Goal: Task Accomplishment & Management: Manage account settings

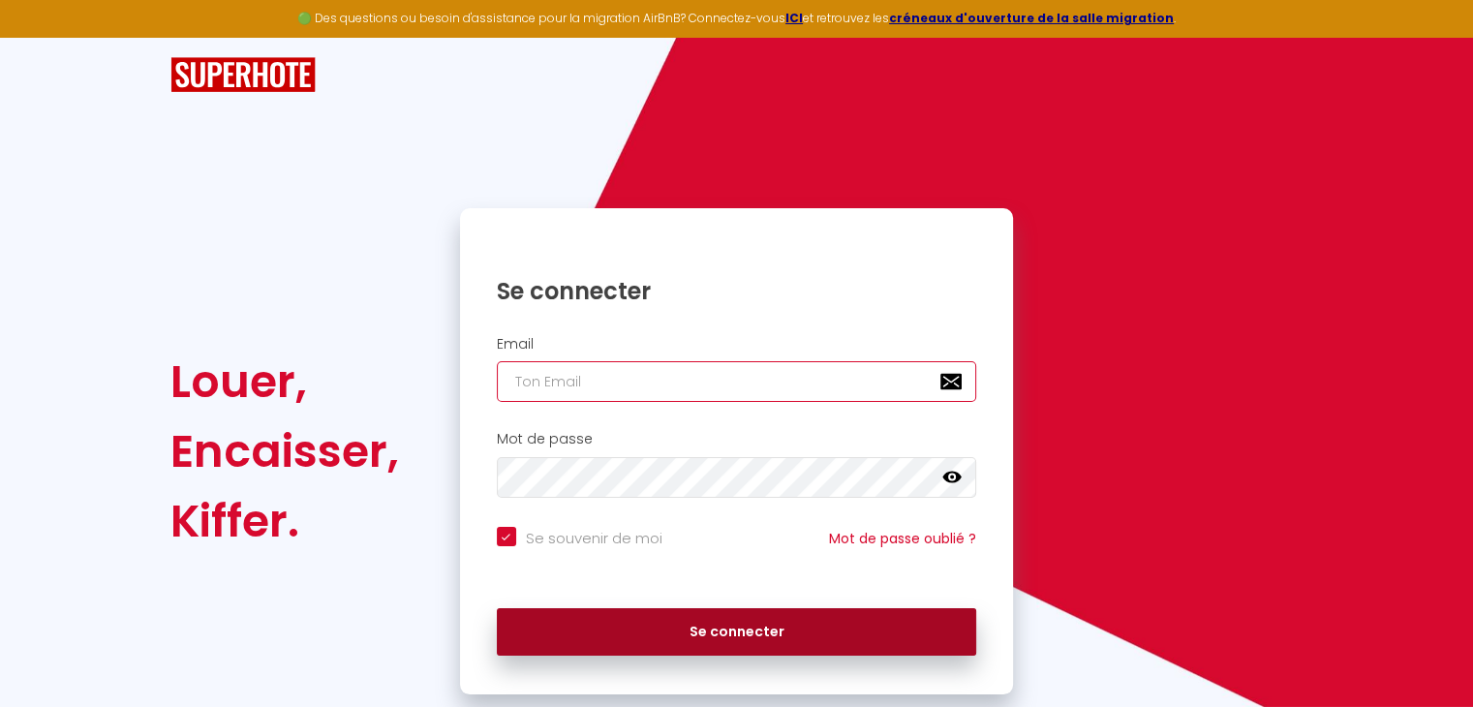
type input "[DOMAIN_NAME][EMAIL_ADDRESS][DOMAIN_NAME]"
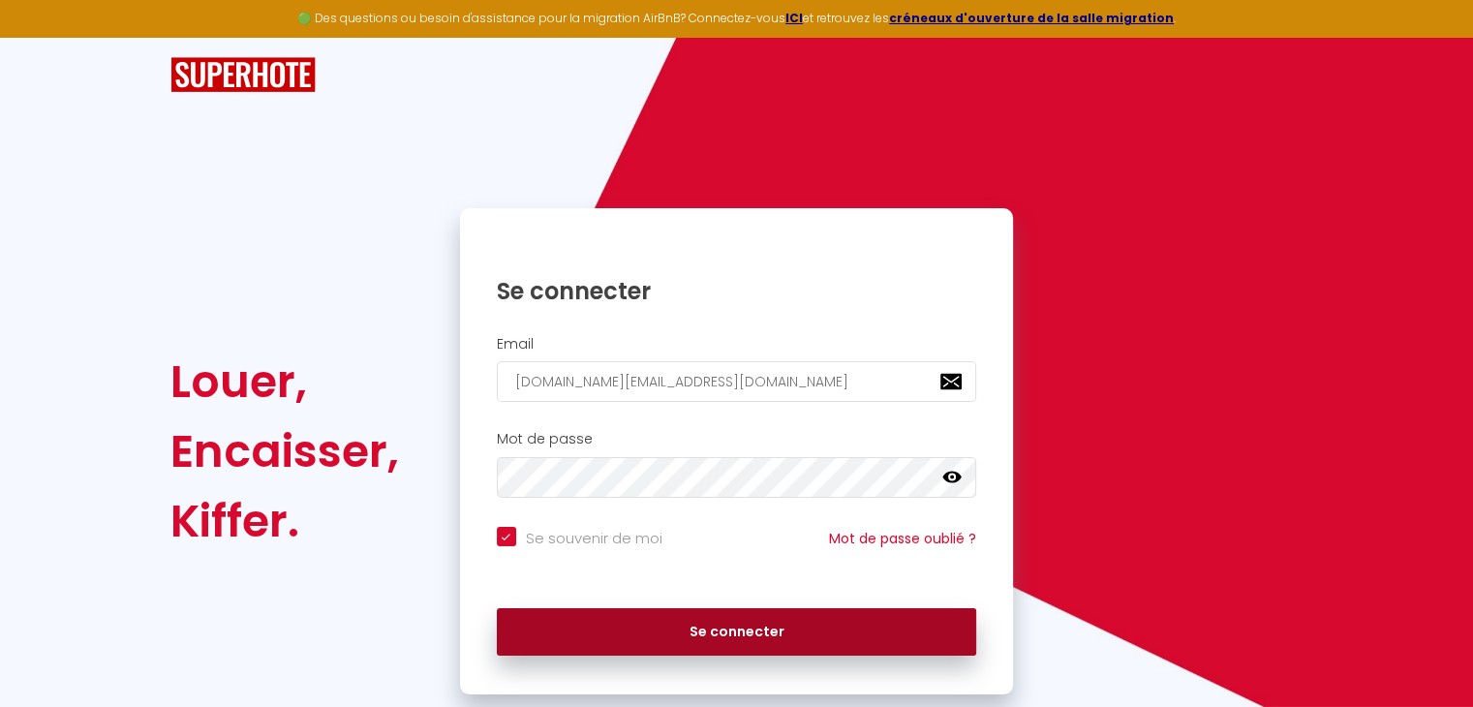
click at [624, 652] on button "Se connecter" at bounding box center [737, 632] width 480 height 48
checkbox input "true"
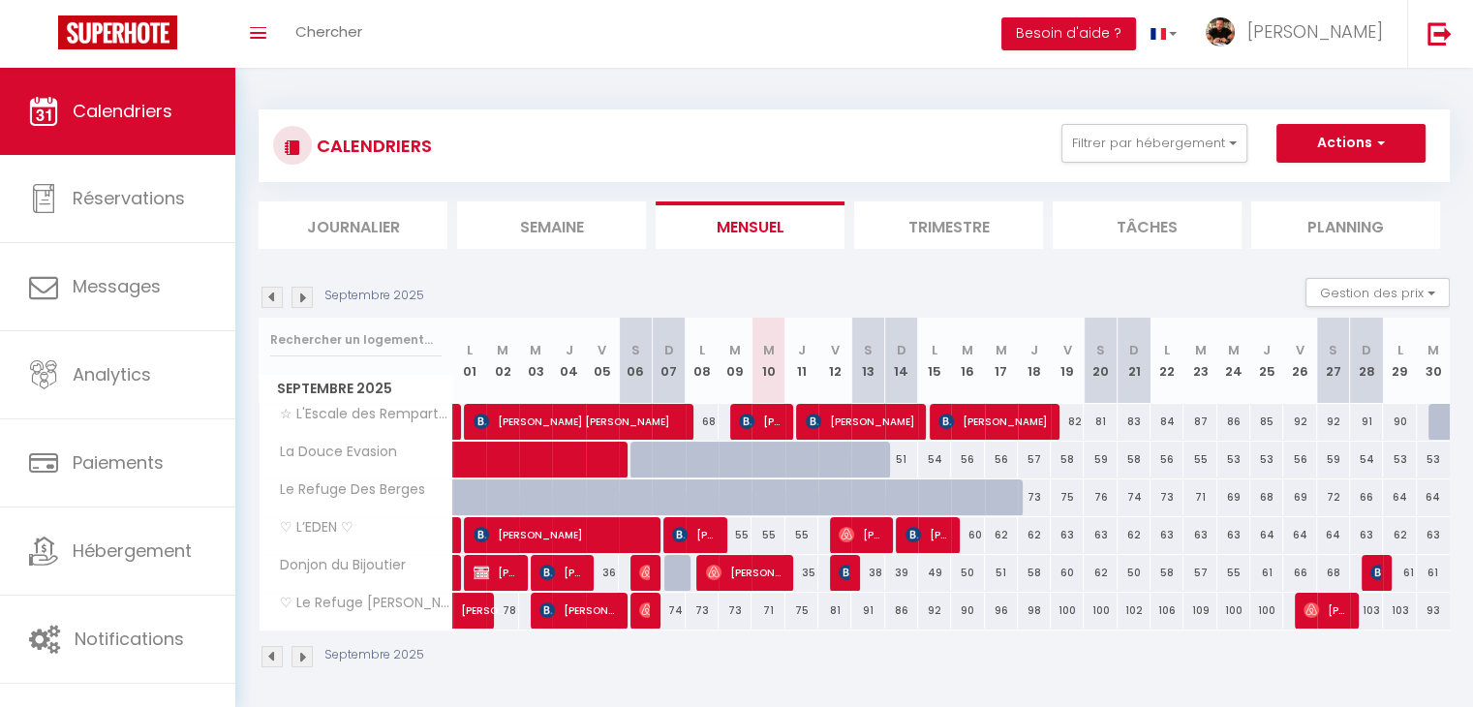
click at [279, 299] on img at bounding box center [271, 297] width 21 height 21
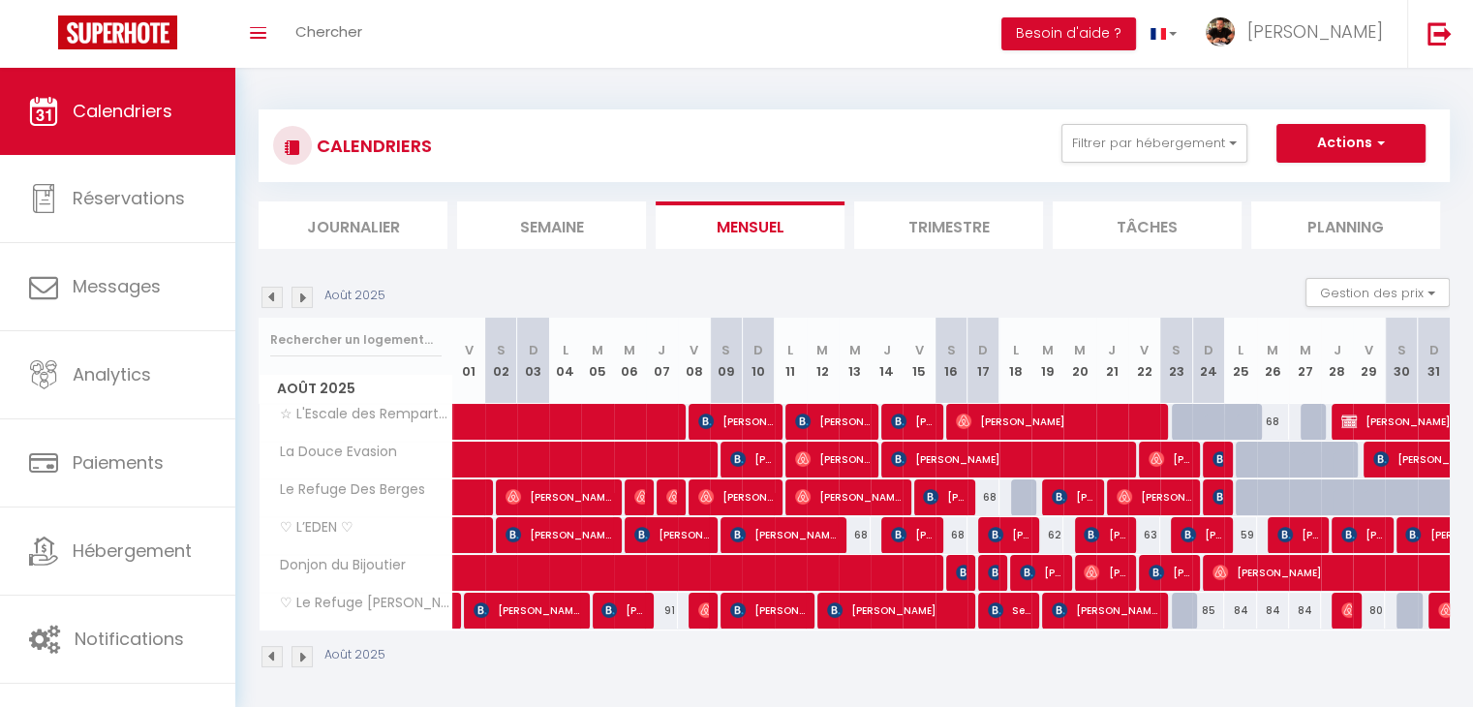
click at [279, 299] on img at bounding box center [271, 297] width 21 height 21
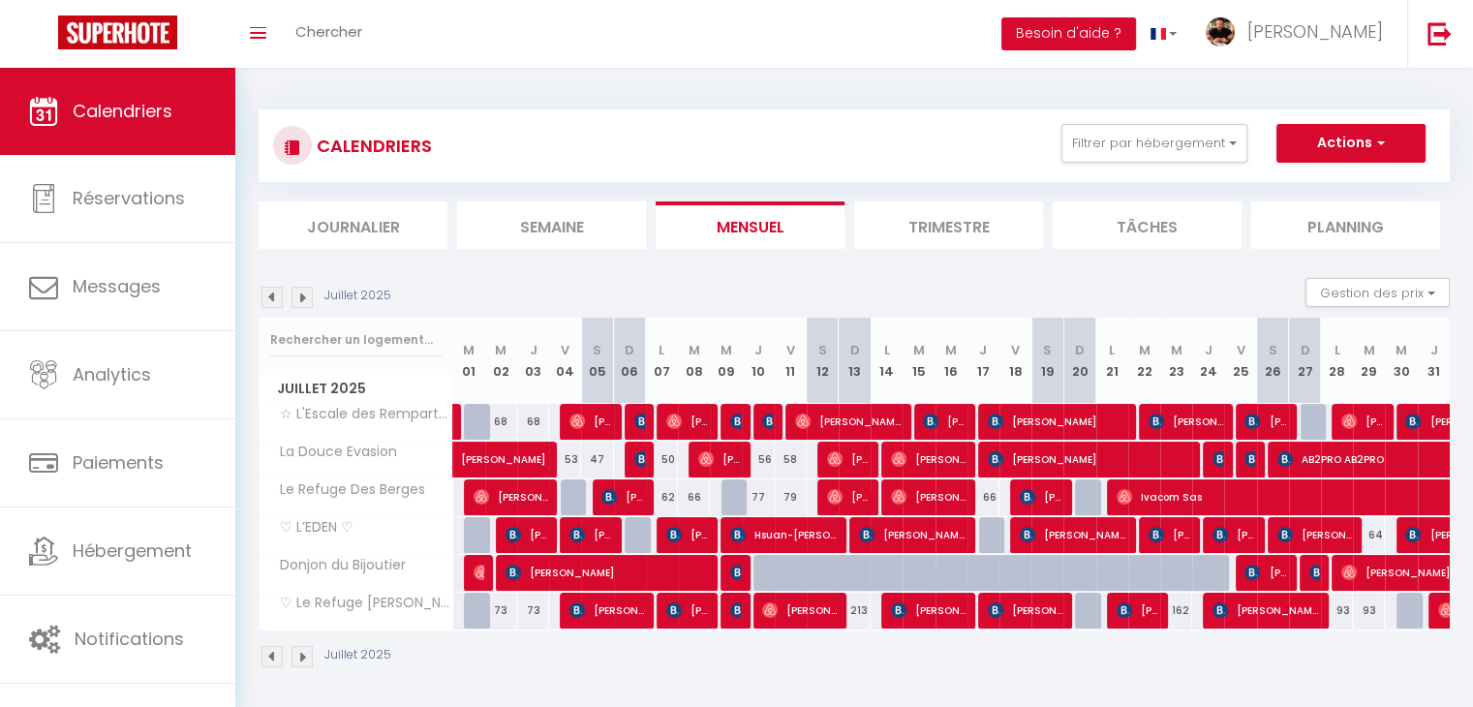
click at [279, 299] on img at bounding box center [271, 297] width 21 height 21
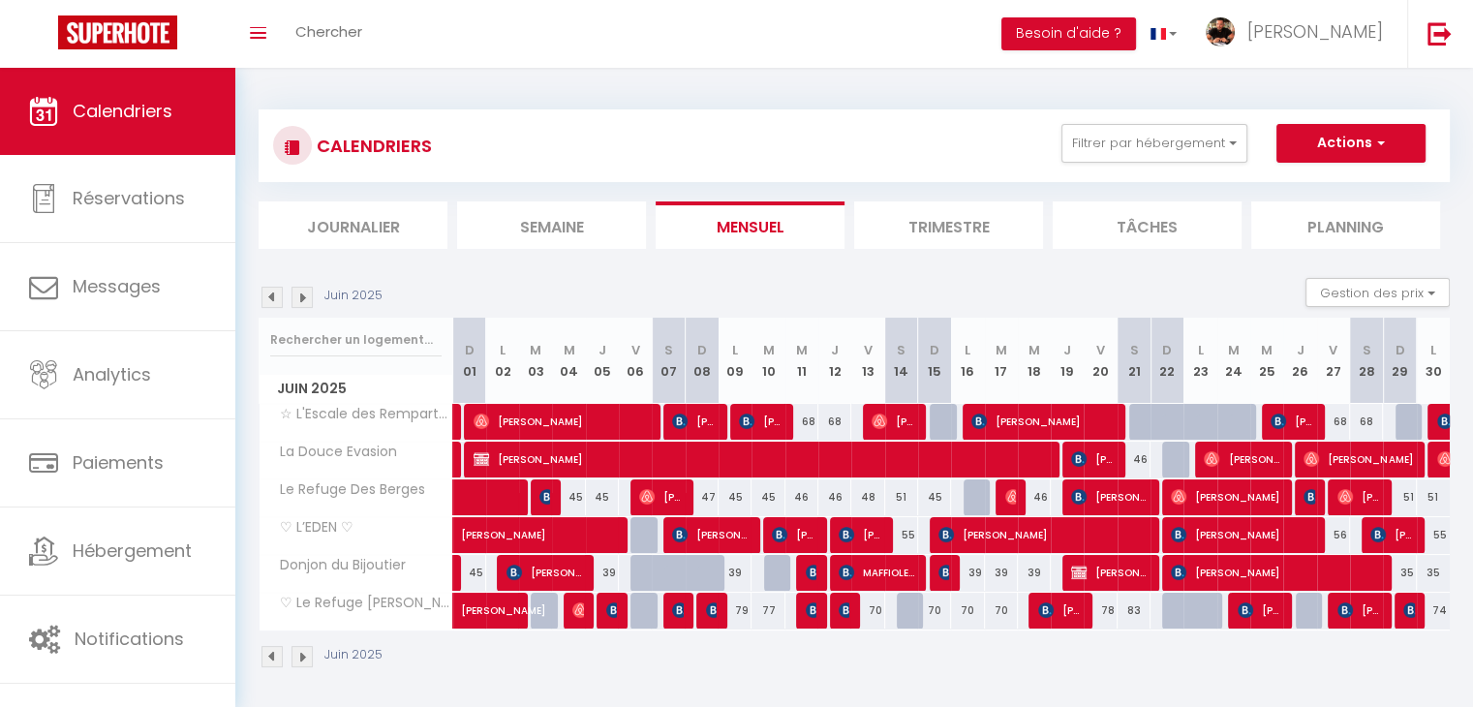
click at [279, 299] on img at bounding box center [271, 297] width 21 height 21
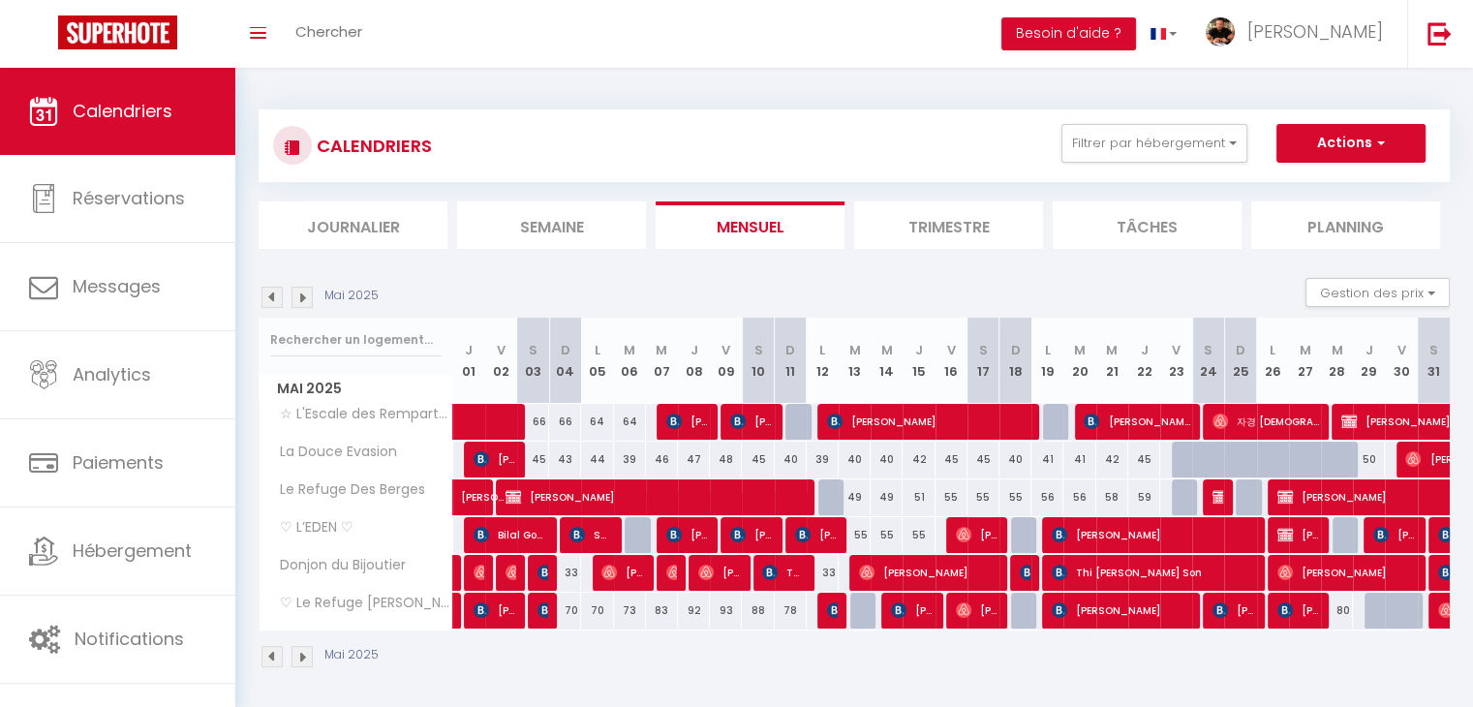
click at [279, 299] on img at bounding box center [271, 297] width 21 height 21
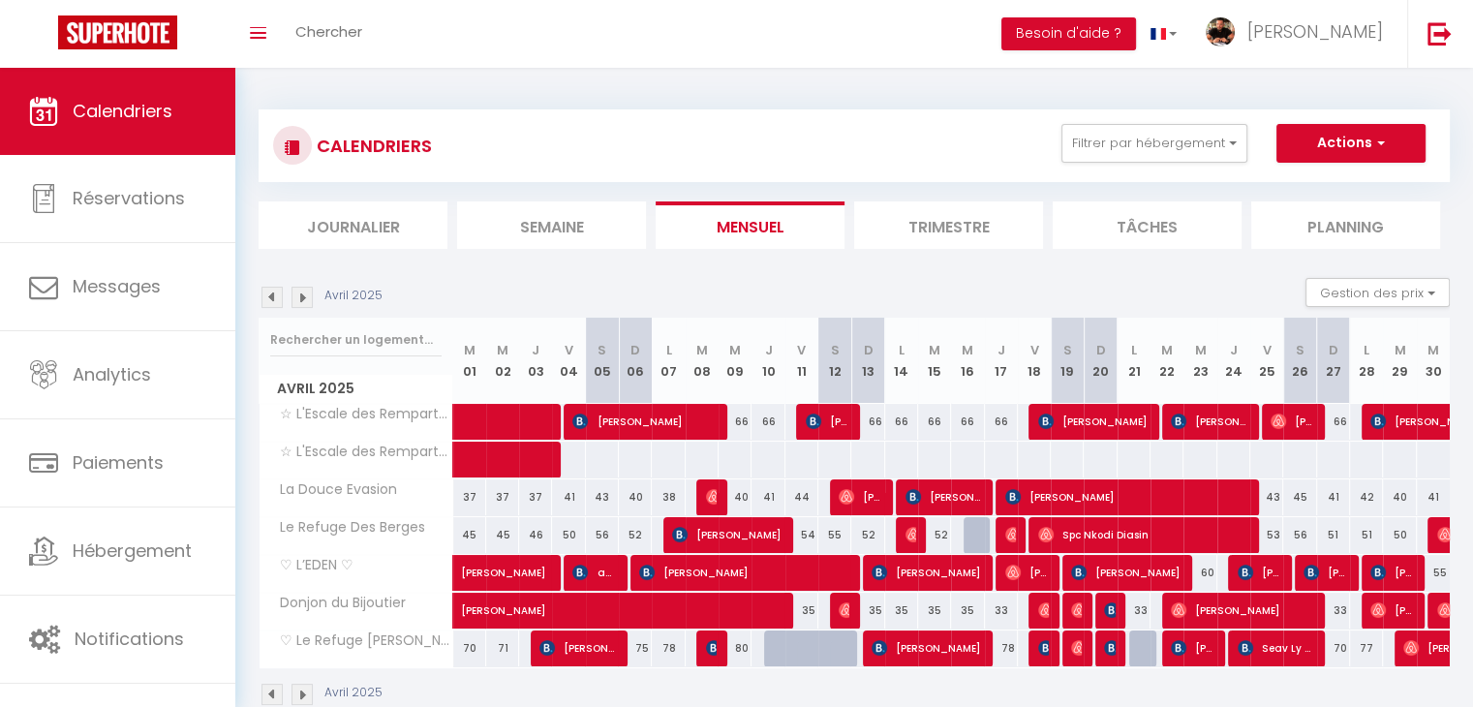
click at [279, 299] on img at bounding box center [271, 297] width 21 height 21
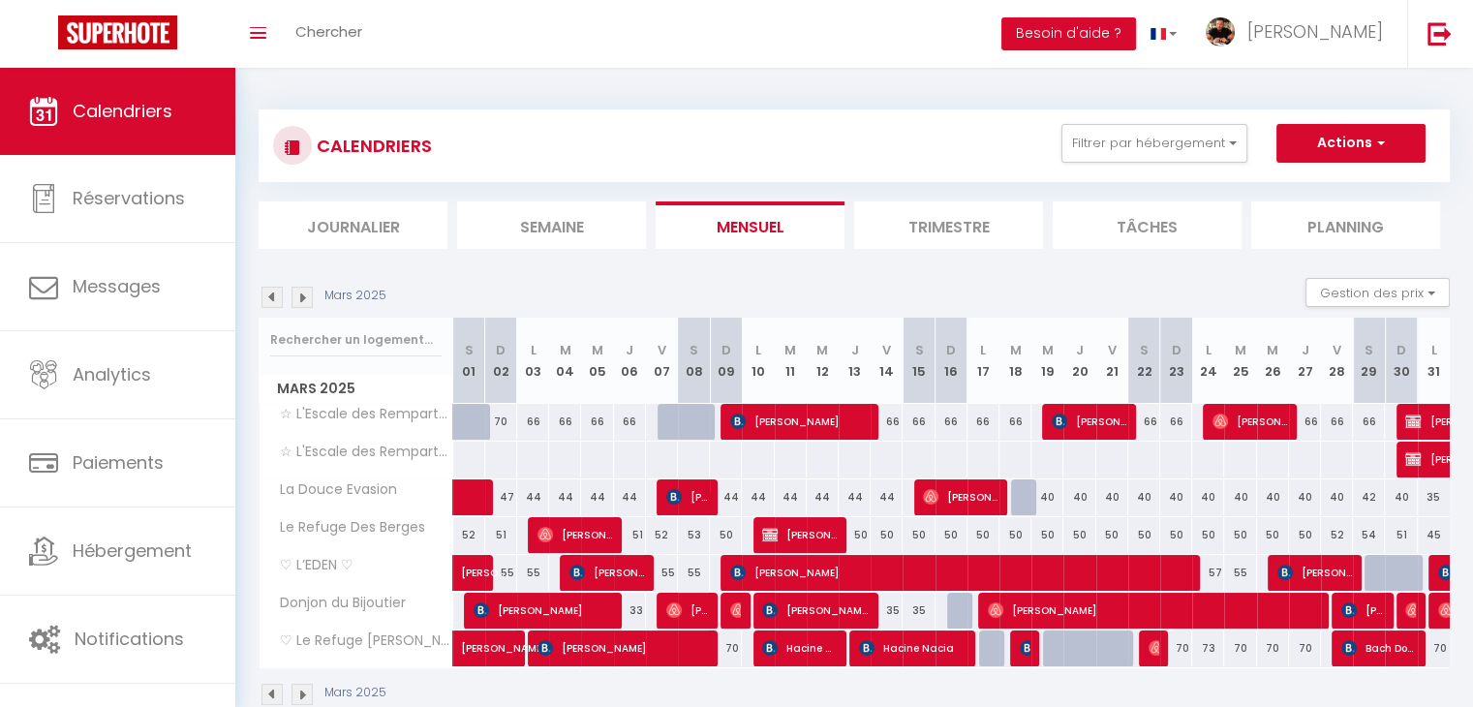
click at [279, 299] on img at bounding box center [271, 297] width 21 height 21
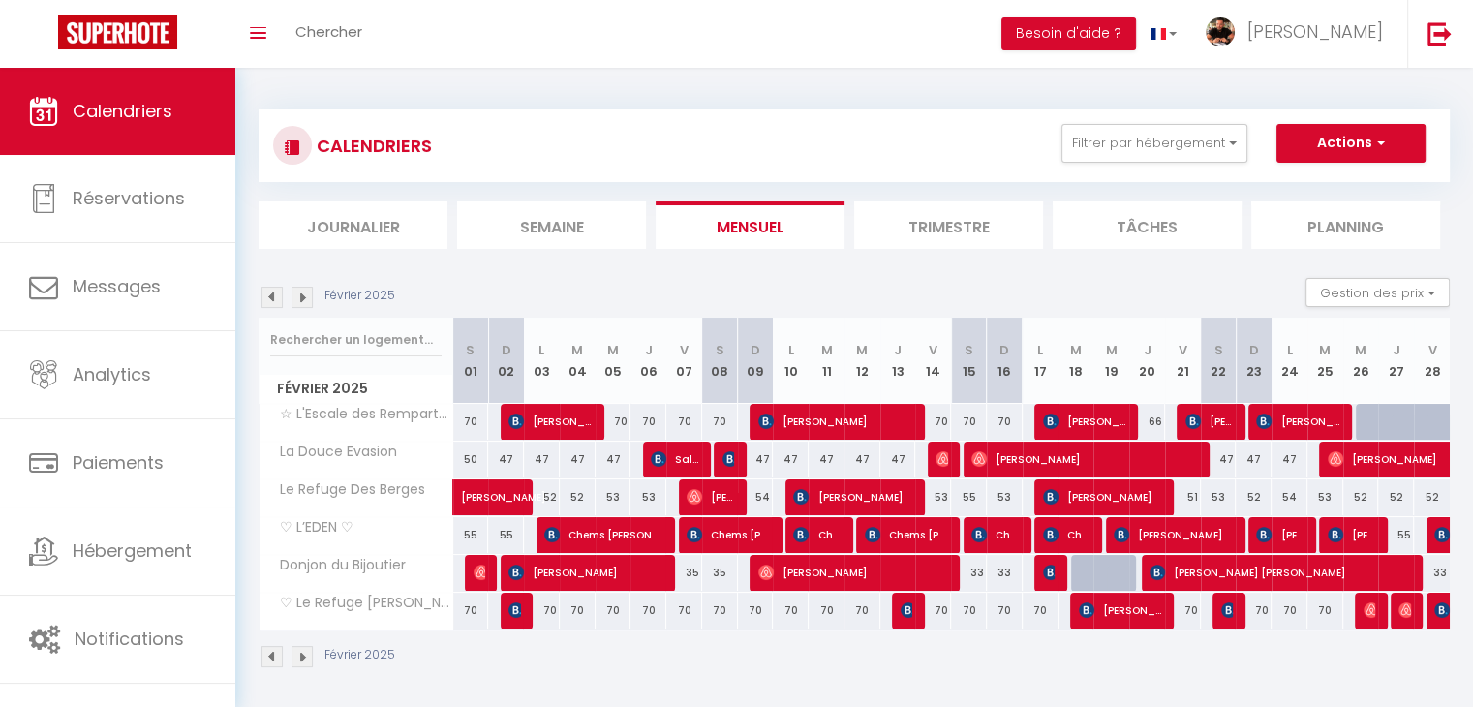
click at [279, 299] on img at bounding box center [271, 297] width 21 height 21
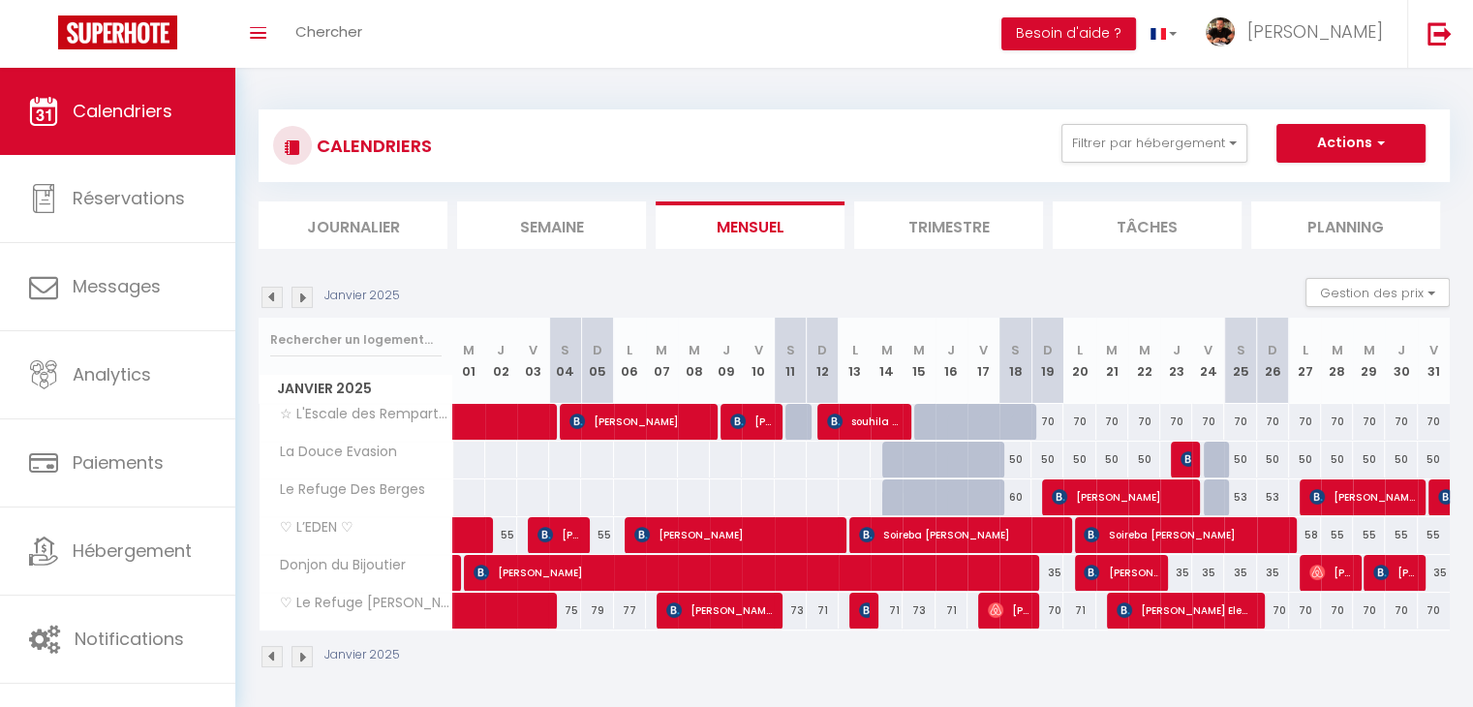
click at [279, 299] on img at bounding box center [271, 297] width 21 height 21
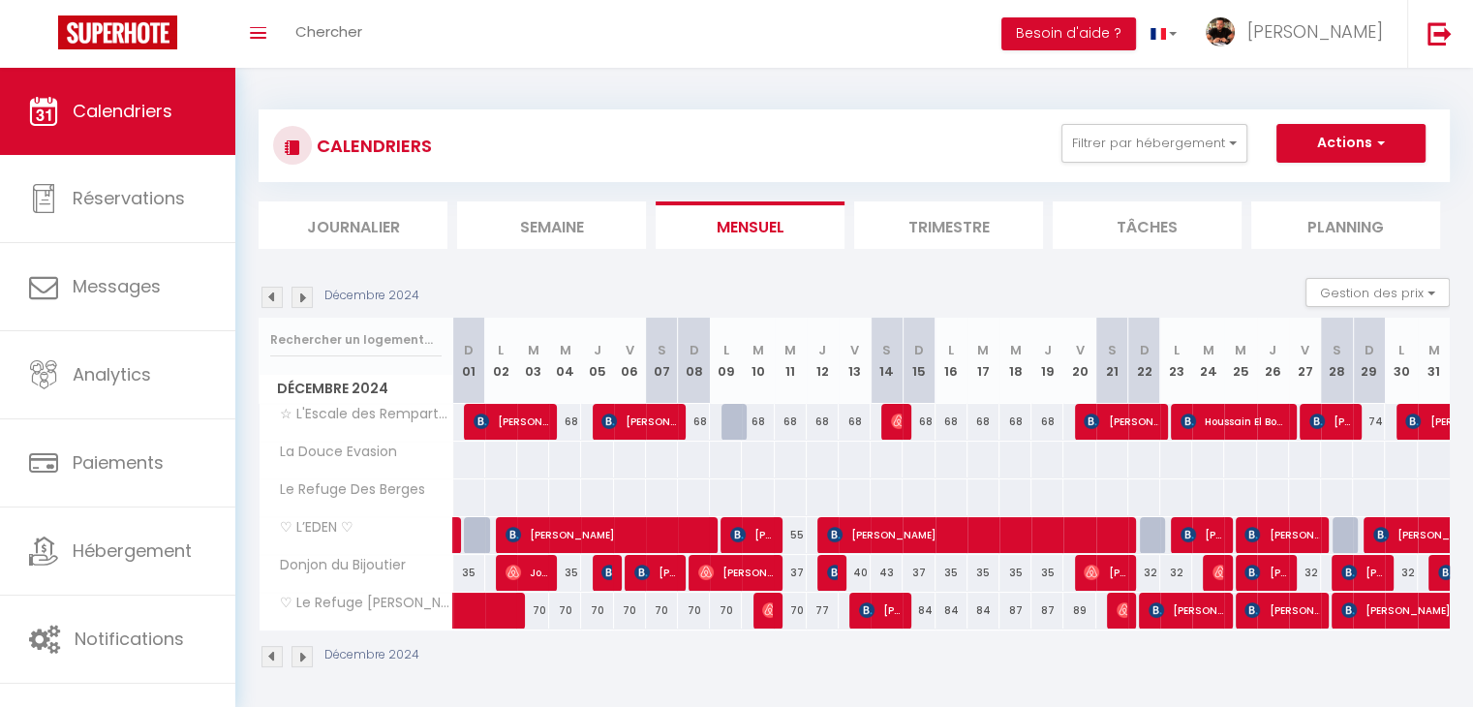
click at [304, 294] on img at bounding box center [301, 297] width 21 height 21
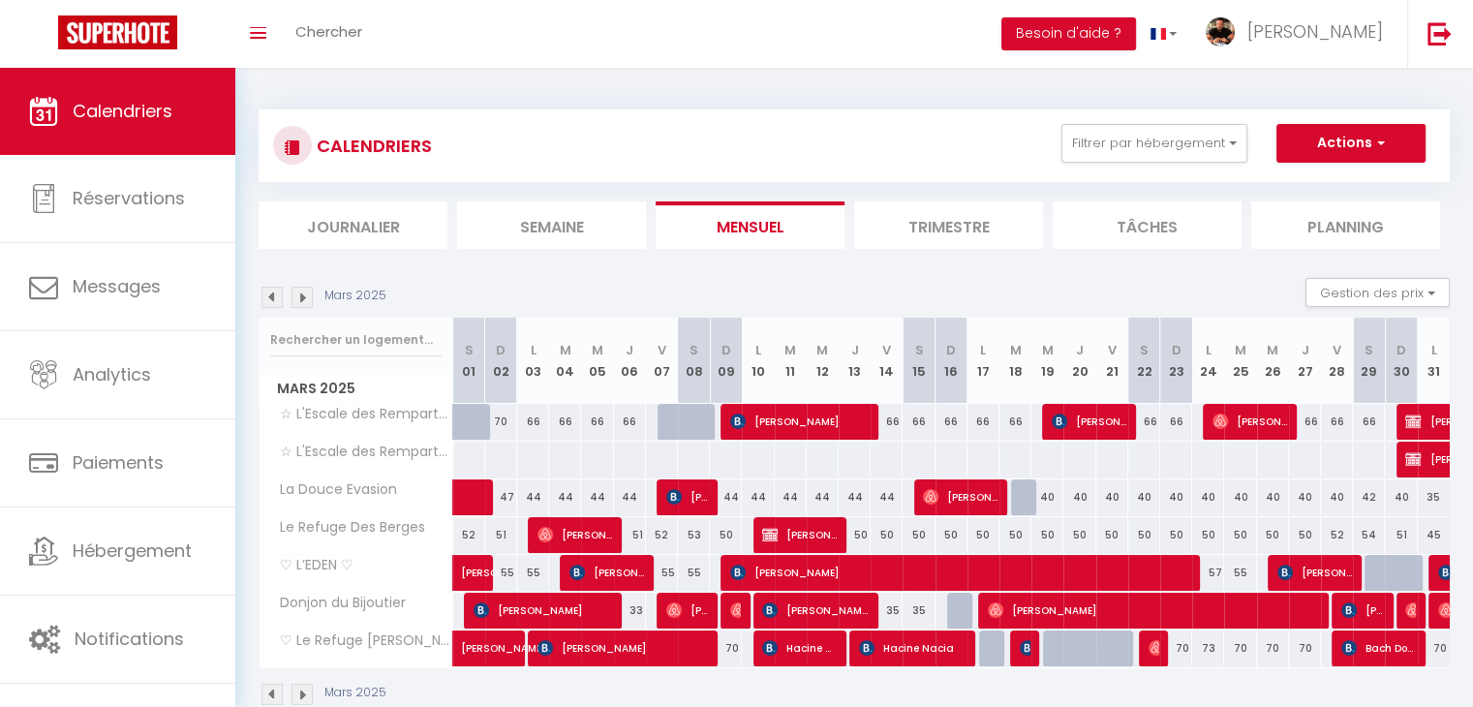
click at [304, 294] on img at bounding box center [301, 297] width 21 height 21
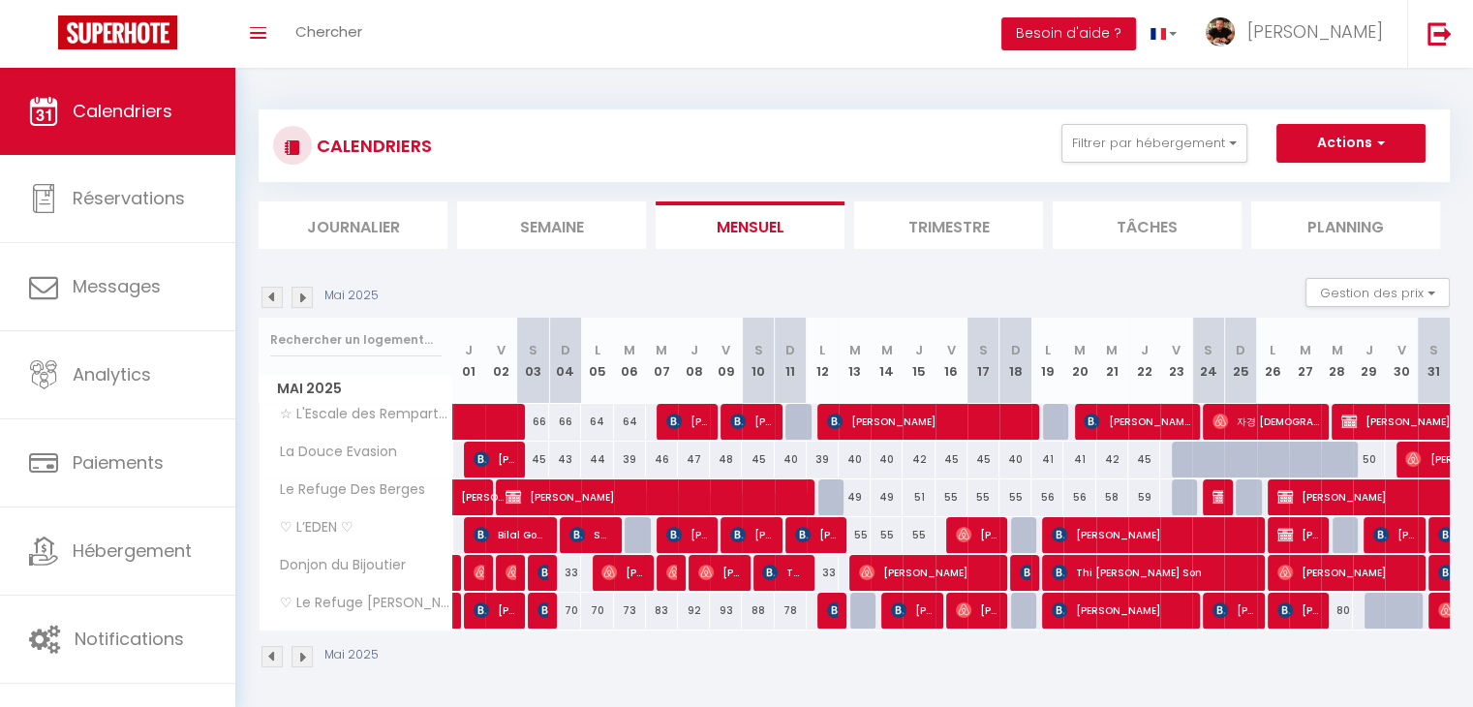
click at [304, 294] on img at bounding box center [301, 297] width 21 height 21
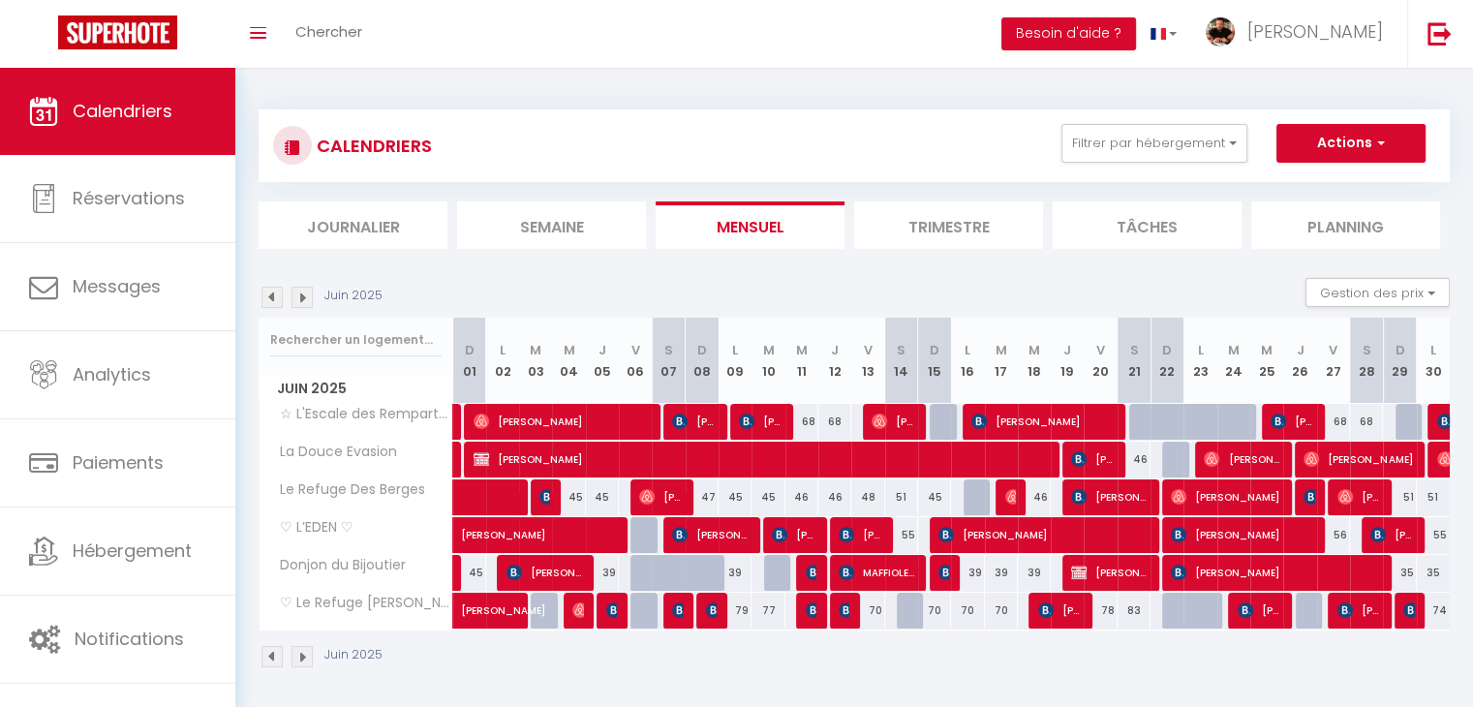
click at [303, 294] on img at bounding box center [301, 297] width 21 height 21
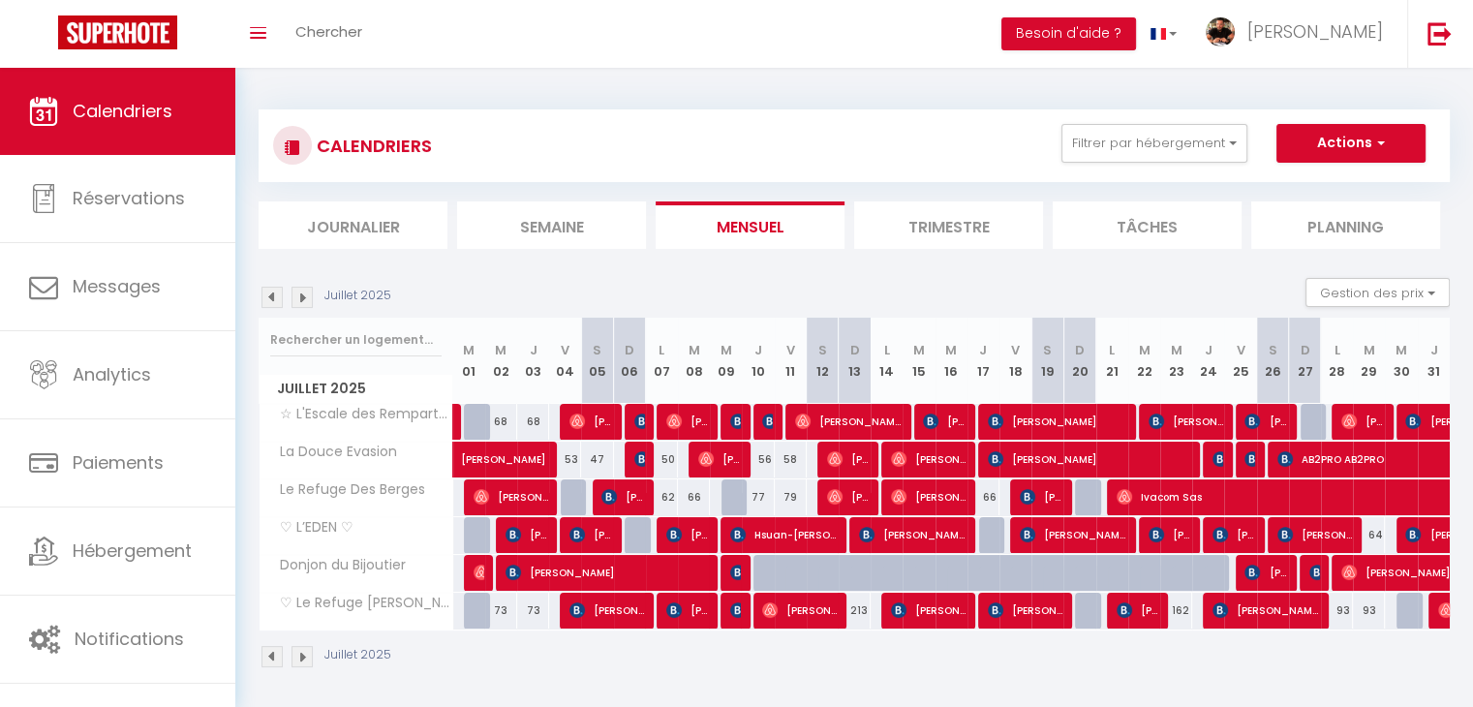
scroll to position [68, 0]
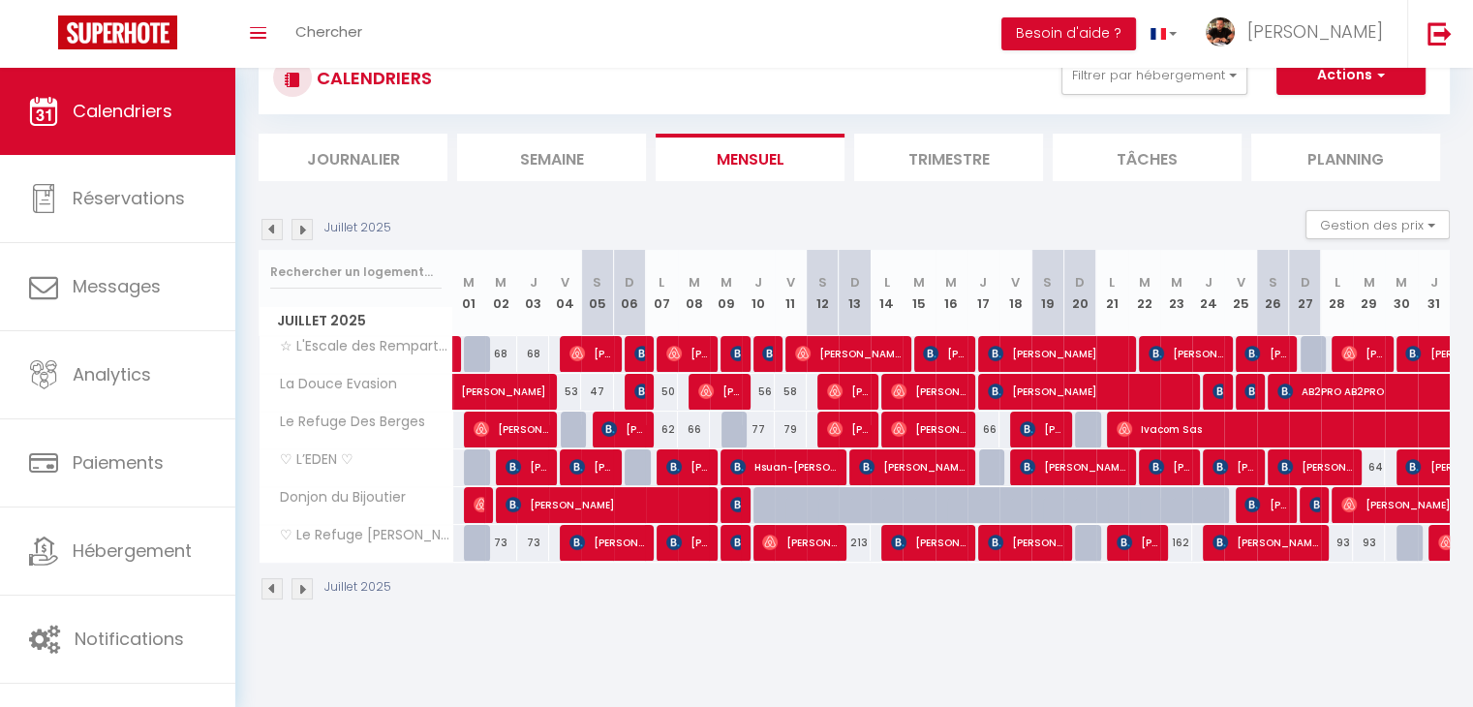
click at [302, 227] on img at bounding box center [301, 229] width 21 height 21
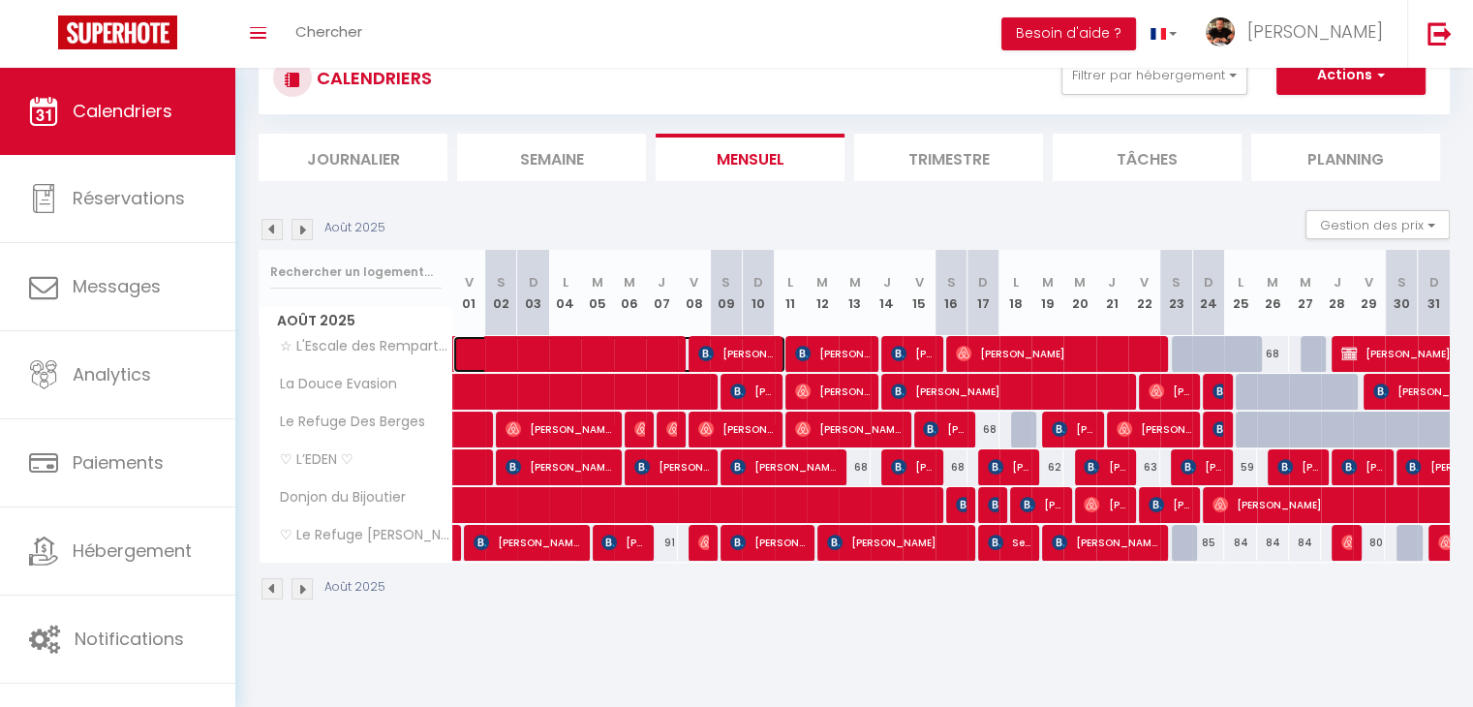
click at [631, 352] on span at bounding box center [630, 354] width 312 height 37
select select "OK"
select select "KO"
select select "0"
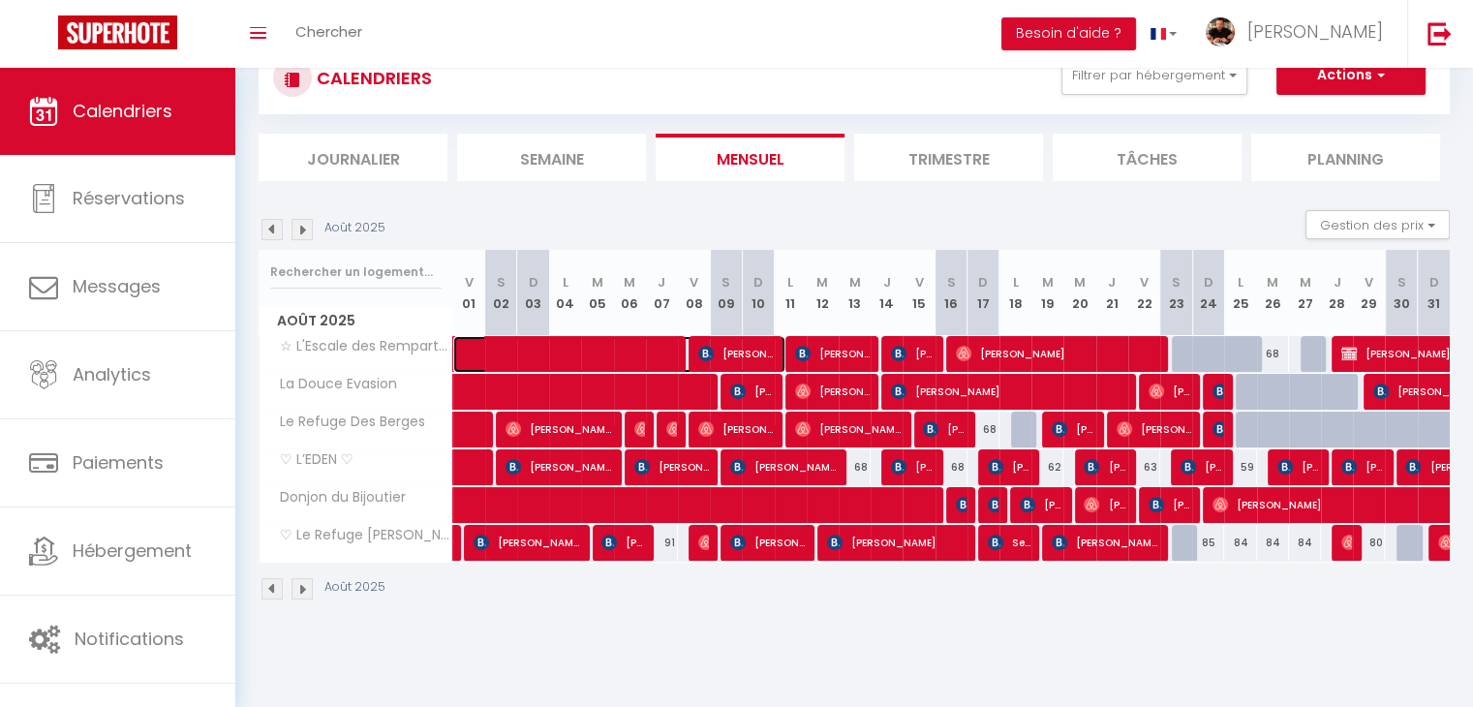
select select "1"
select select
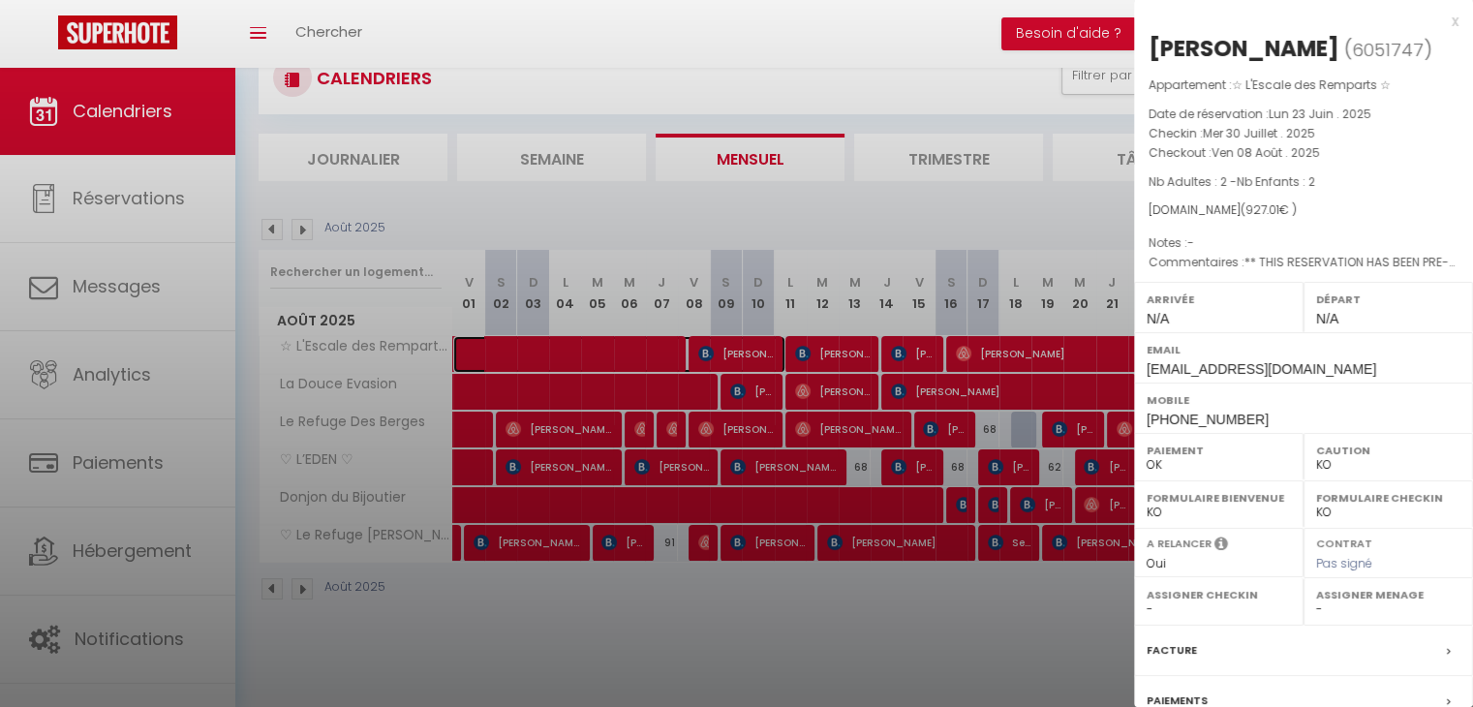
select select
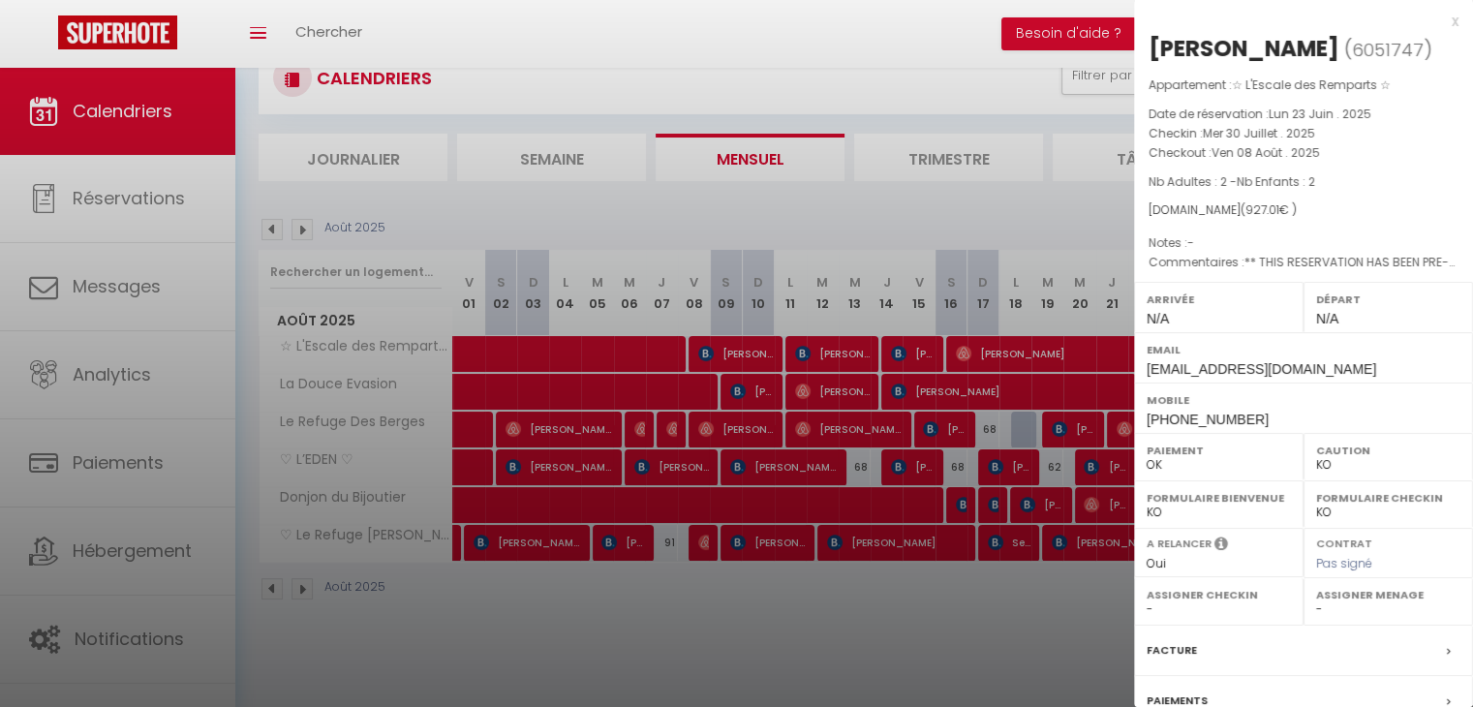
click at [600, 643] on div at bounding box center [736, 353] width 1473 height 707
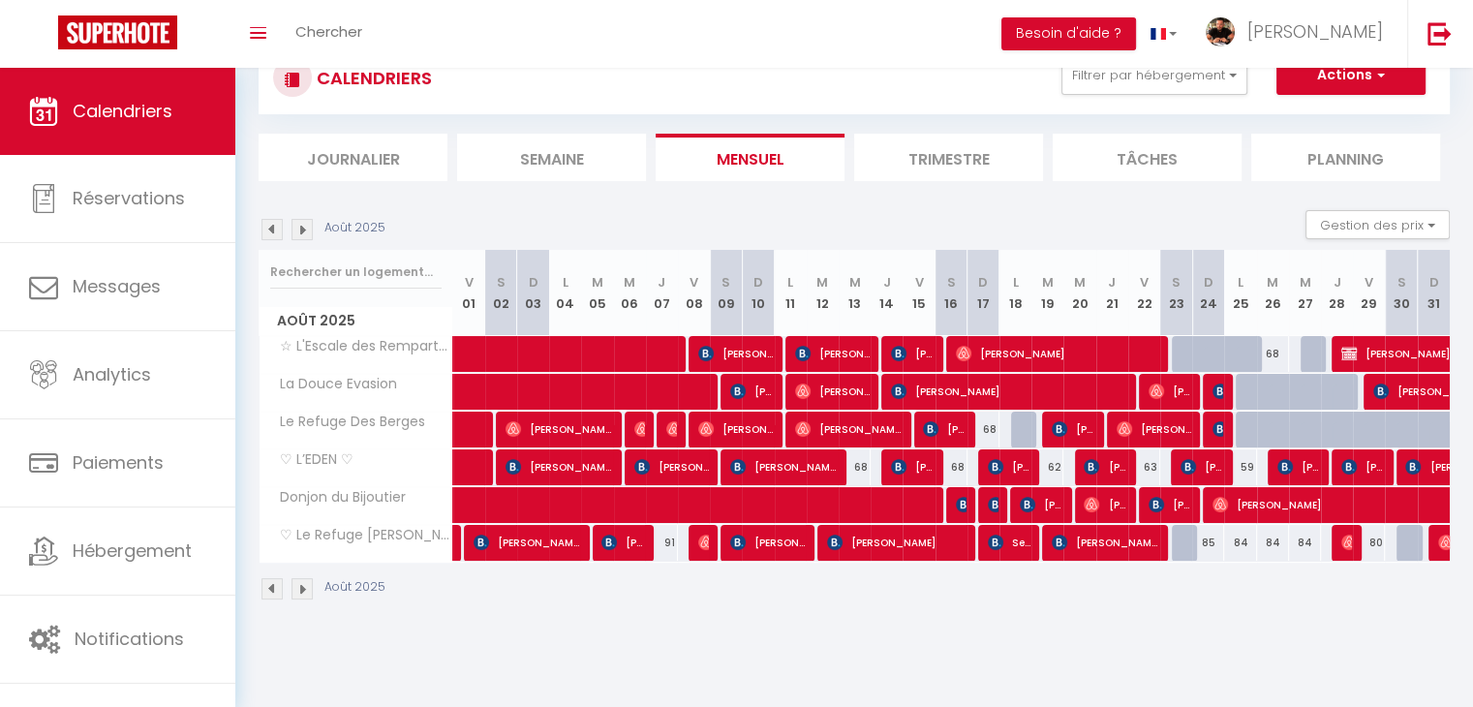
click at [305, 223] on img at bounding box center [301, 229] width 21 height 21
